Goal: Use online tool/utility: Utilize a website feature to perform a specific function

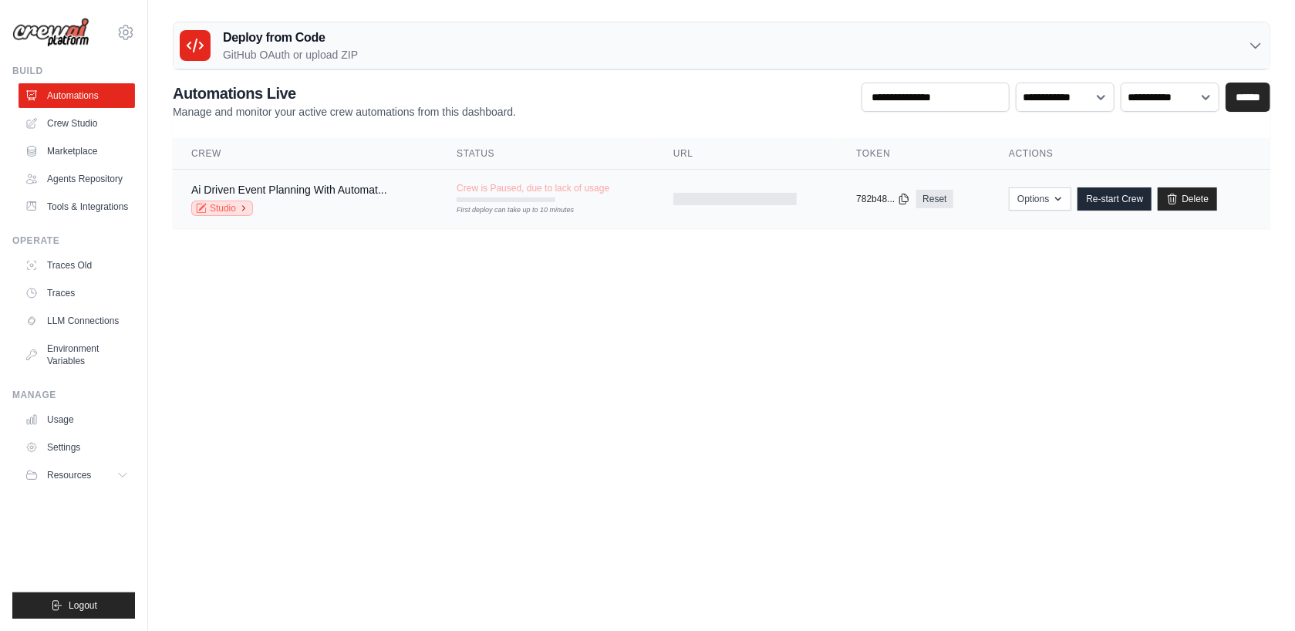
click at [208, 212] on link "Studio" at bounding box center [222, 207] width 62 height 15
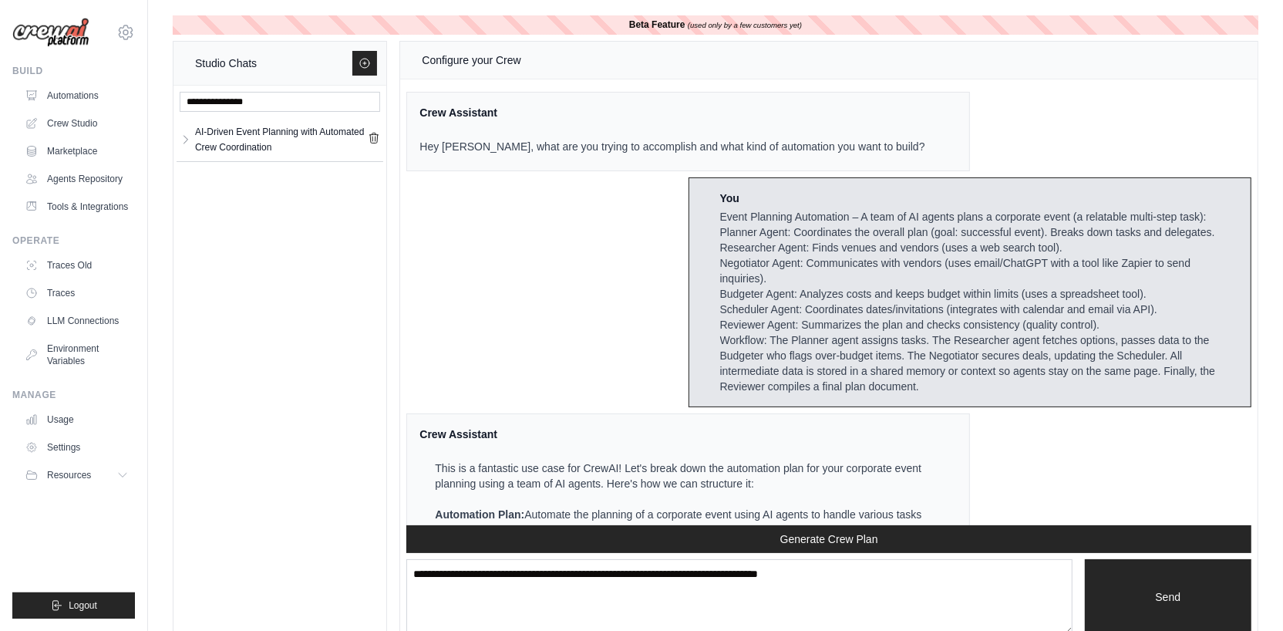
scroll to position [6277, 0]
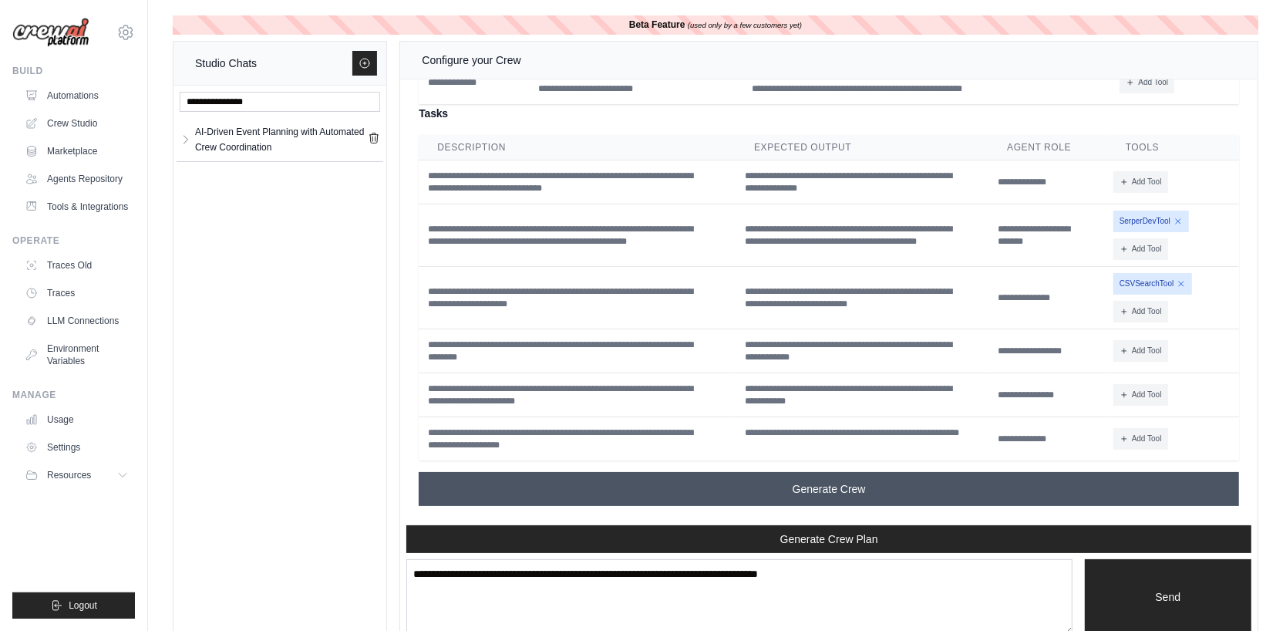
click at [780, 496] on button "Generate Crew" at bounding box center [829, 489] width 820 height 34
